Goal: Transaction & Acquisition: Purchase product/service

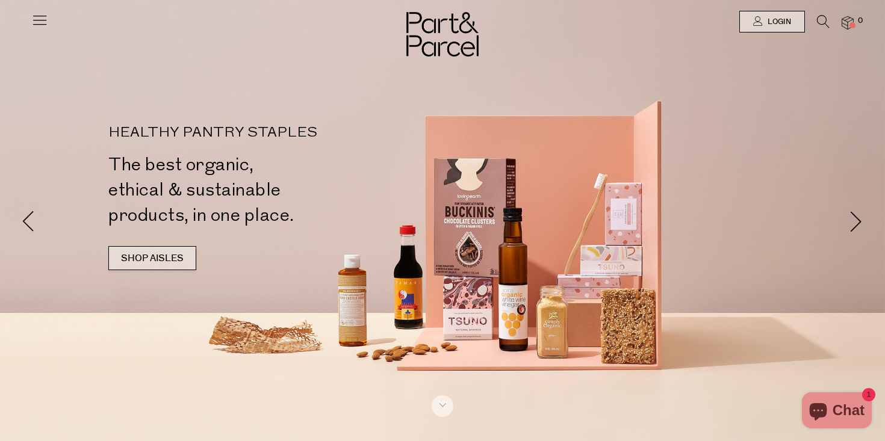
click at [173, 256] on link "SHOP AISLES" at bounding box center [152, 258] width 88 height 24
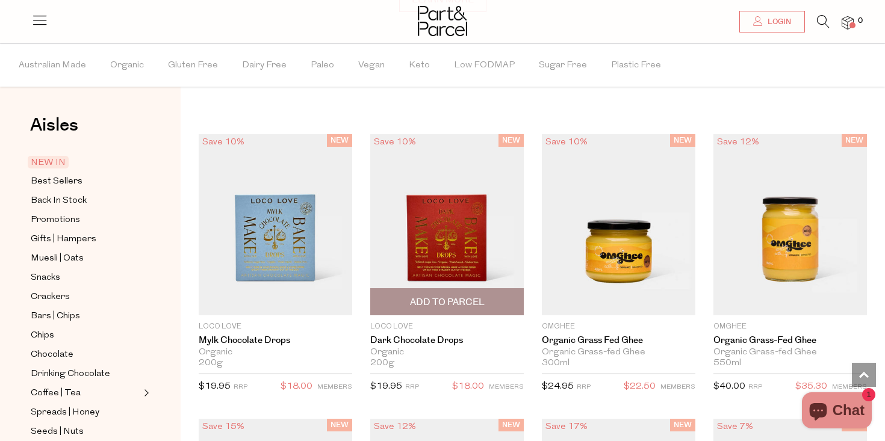
scroll to position [918, 0]
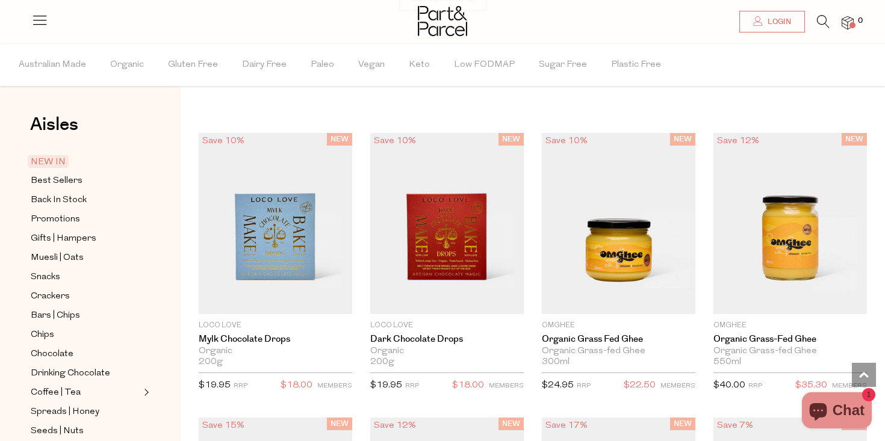
click at [823, 20] on icon at bounding box center [823, 21] width 13 height 13
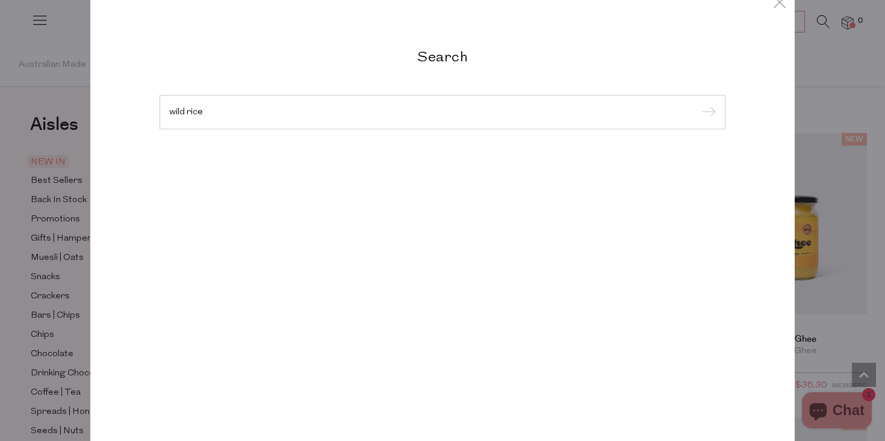
type input "wild rice"
click at [698, 104] on input "submit" at bounding box center [707, 113] width 18 height 18
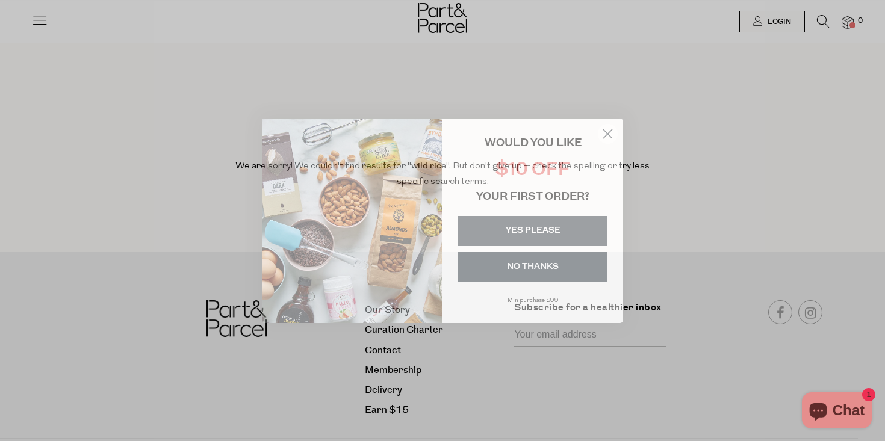
click at [609, 129] on circle "Close dialog" at bounding box center [608, 133] width 20 height 20
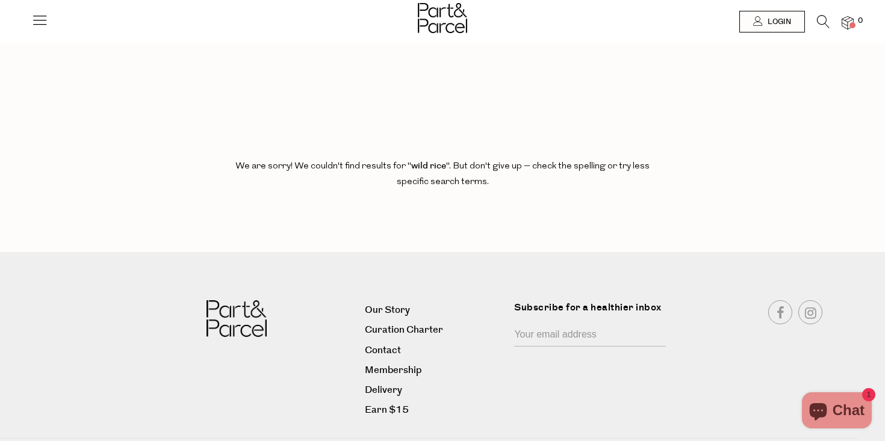
click at [821, 23] on icon at bounding box center [823, 21] width 13 height 13
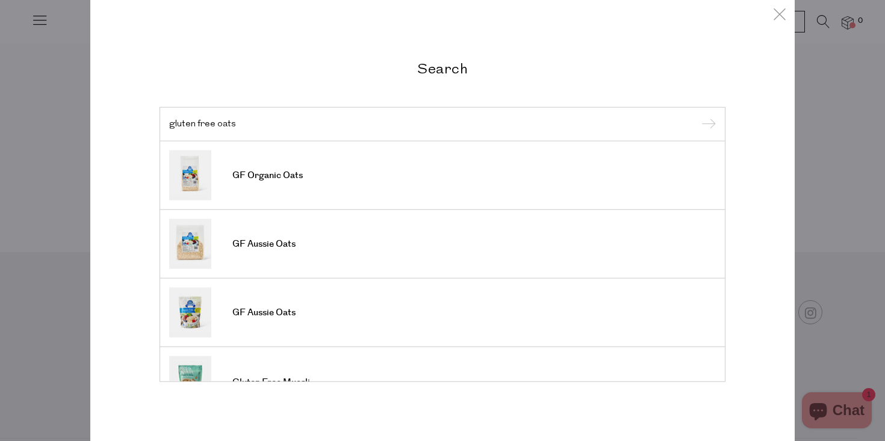
type input "gluten free oats"
click at [698, 116] on input "submit" at bounding box center [707, 125] width 18 height 18
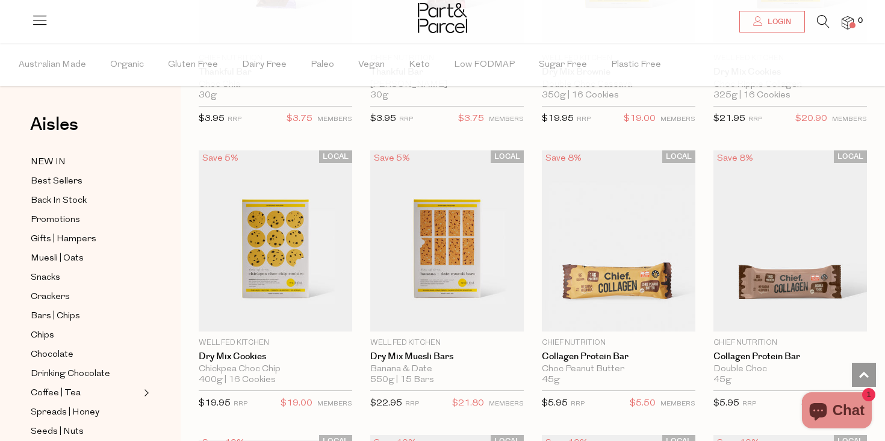
scroll to position [1479, 0]
